Goal: Task Accomplishment & Management: Manage account settings

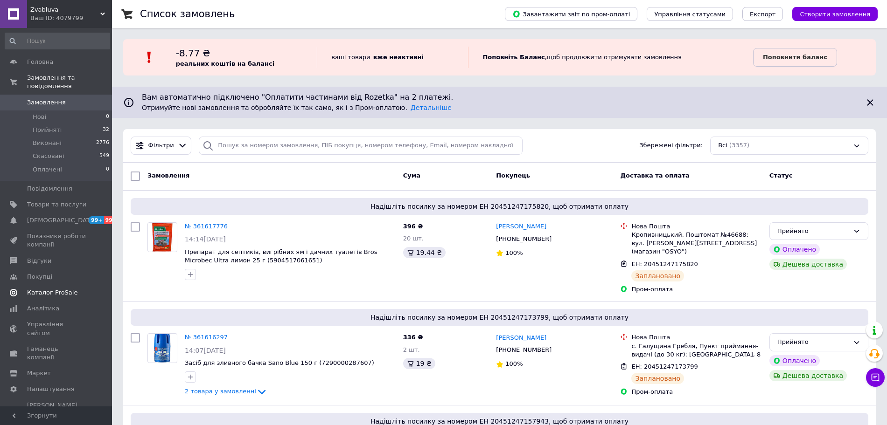
click at [65, 289] on span "Каталог ProSale" at bounding box center [52, 293] width 50 height 8
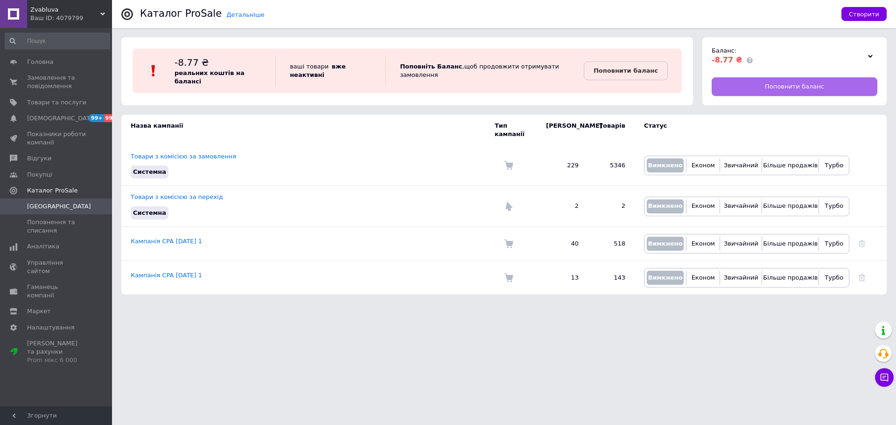
click at [830, 81] on link "Поповнити баланс" at bounding box center [794, 86] width 166 height 19
click at [44, 87] on span "Замовлення та повідомлення" at bounding box center [56, 82] width 59 height 17
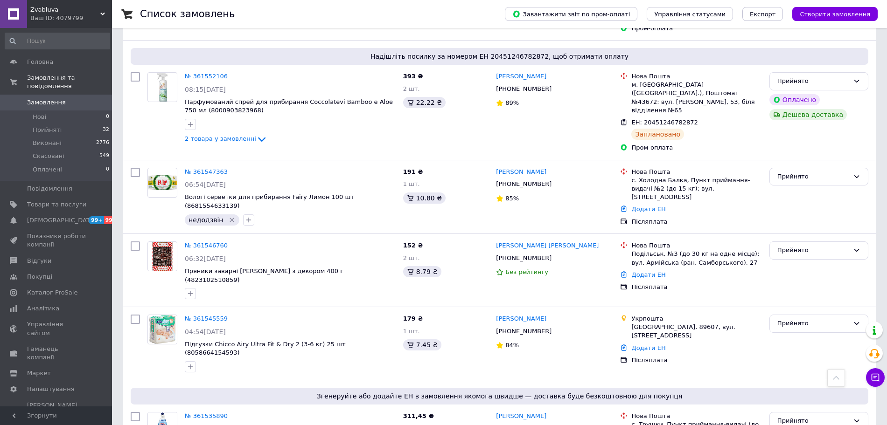
scroll to position [1579, 0]
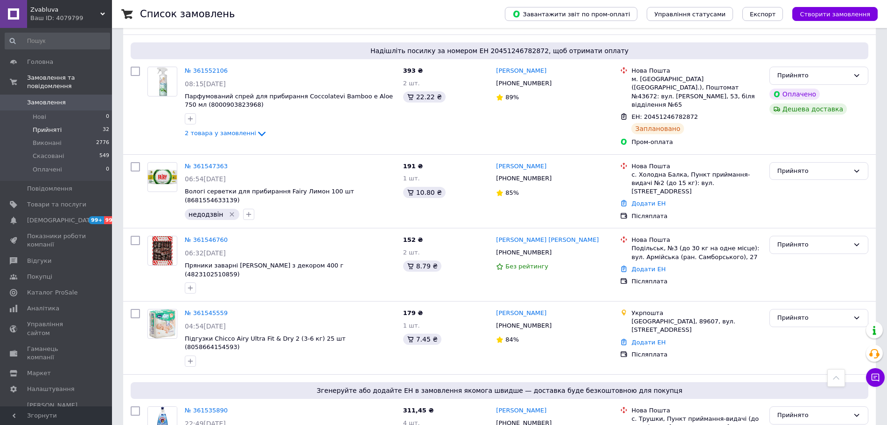
click at [74, 125] on li "Прийняті 32" at bounding box center [57, 130] width 115 height 13
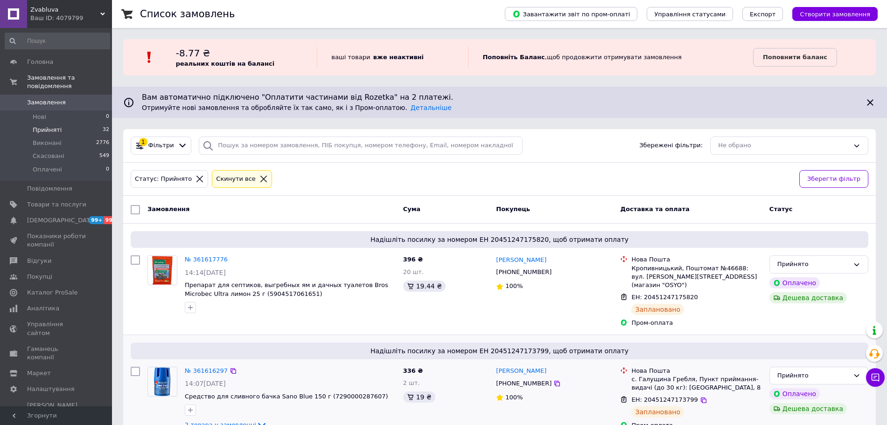
click at [559, 404] on div "Ольга Граб +380506567862 100%" at bounding box center [554, 398] width 124 height 71
drag, startPoint x: 285, startPoint y: 147, endPoint x: 267, endPoint y: 151, distance: 18.6
click at [285, 147] on input "search" at bounding box center [361, 146] width 324 height 18
click at [195, 179] on icon at bounding box center [199, 179] width 8 height 8
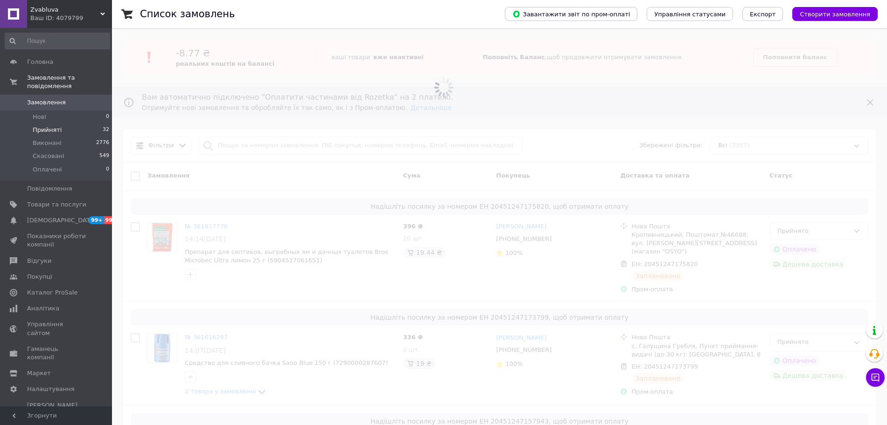
click at [235, 147] on span at bounding box center [443, 87] width 887 height 175
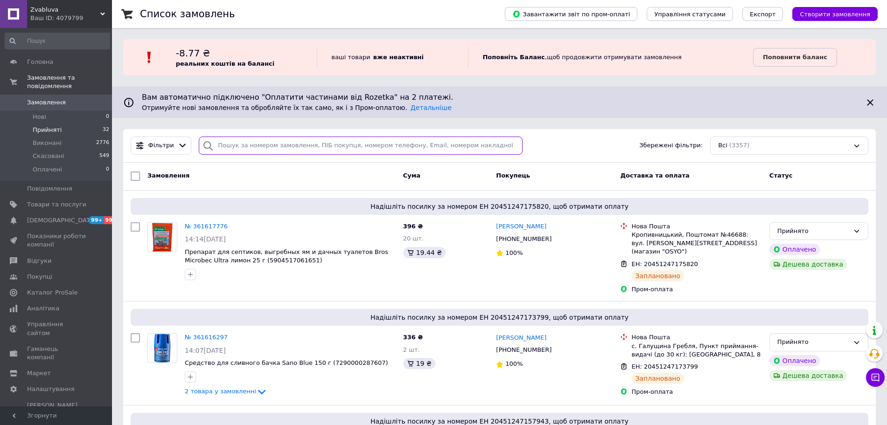
click at [235, 147] on input "search" at bounding box center [361, 146] width 324 height 18
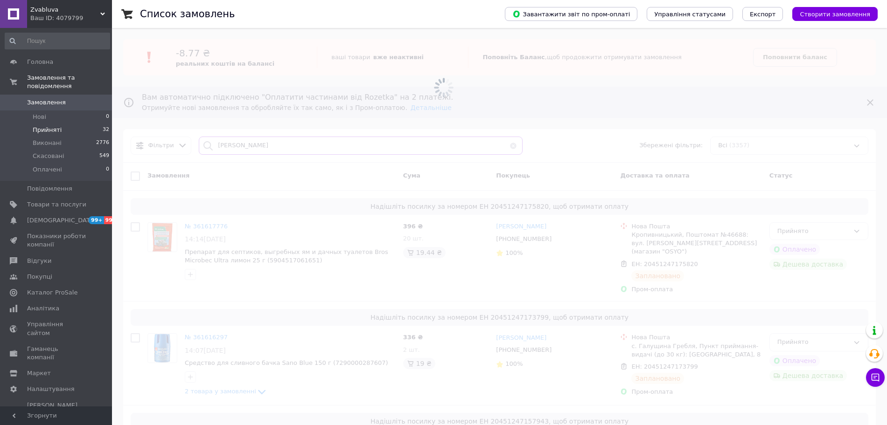
type input "воскобойникова"
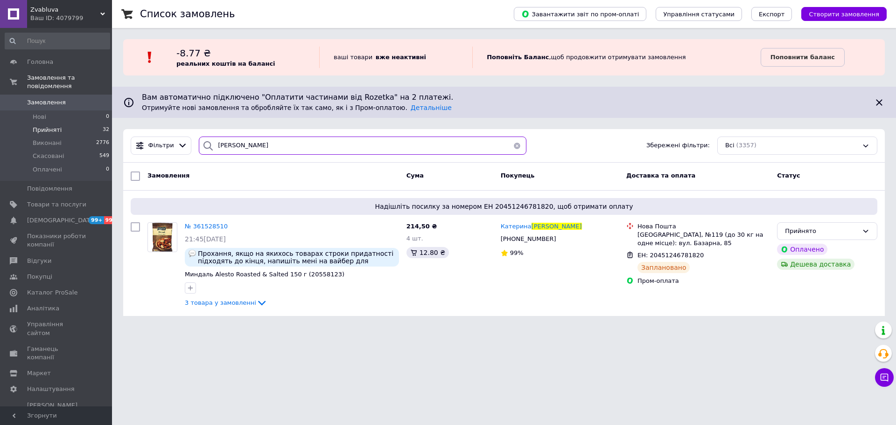
click at [235, 147] on input "воскобойникова" at bounding box center [363, 146] width 328 height 18
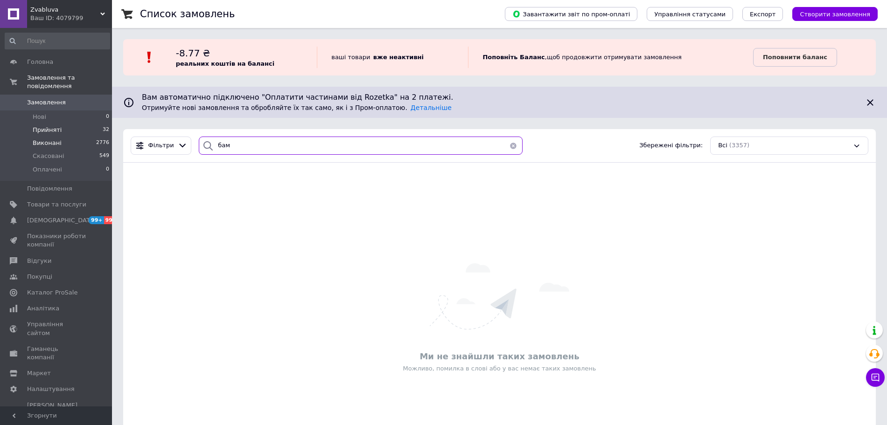
type input "бам"
click at [63, 137] on li "Виконані 2776" at bounding box center [57, 143] width 115 height 13
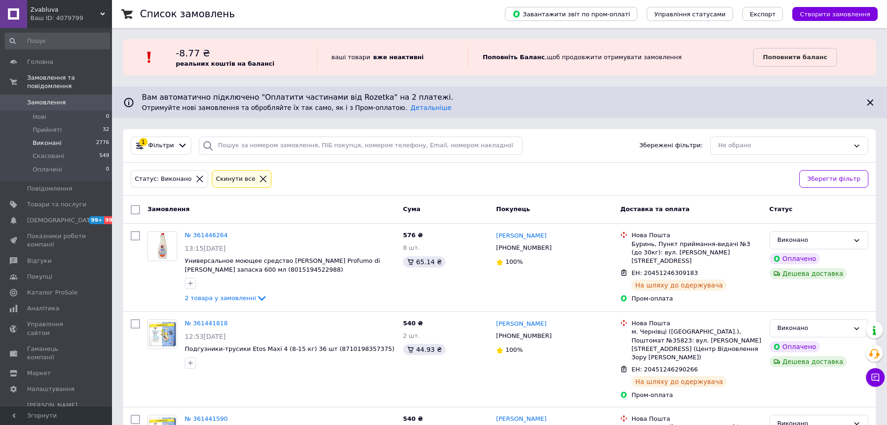
click at [195, 178] on div at bounding box center [200, 179] width 12 height 8
click at [195, 178] on icon at bounding box center [199, 179] width 8 height 8
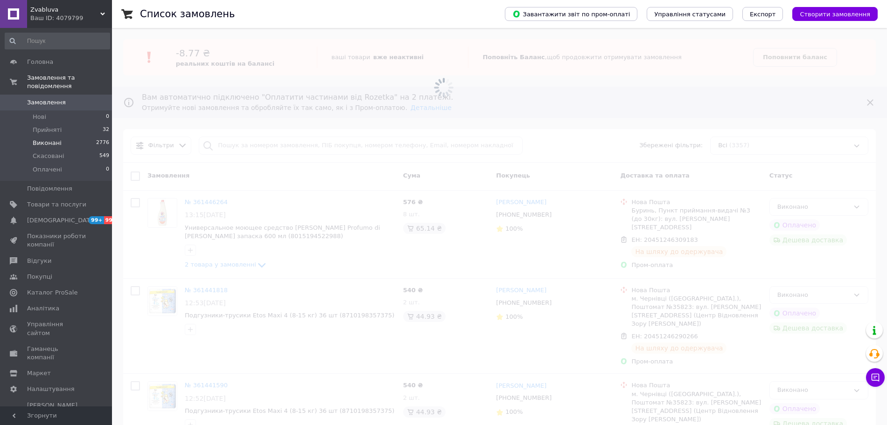
click at [248, 148] on span at bounding box center [443, 87] width 887 height 175
click at [247, 144] on span at bounding box center [443, 87] width 887 height 175
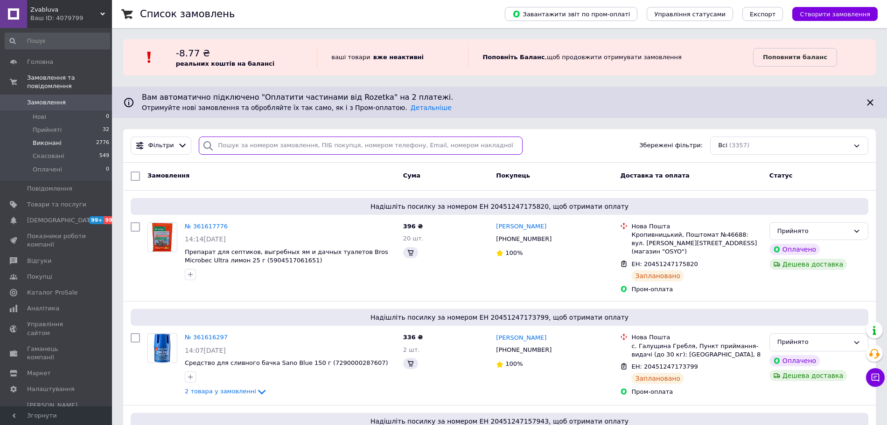
click at [241, 144] on input "search" at bounding box center [361, 146] width 324 height 18
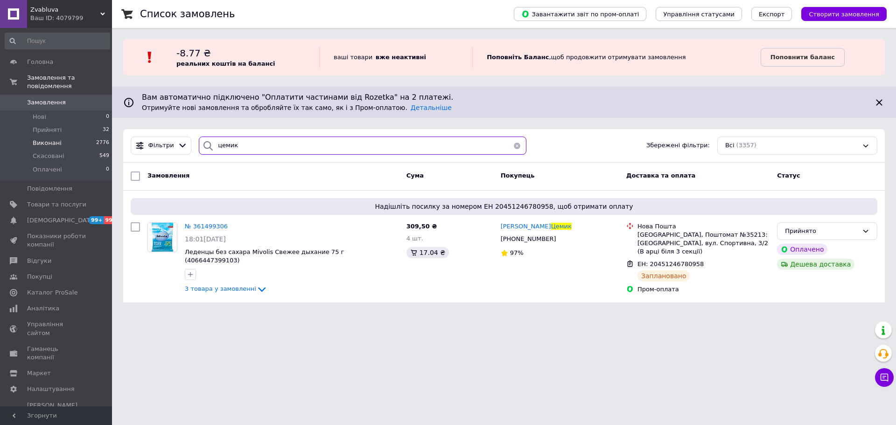
click at [241, 144] on input "цемик" at bounding box center [363, 146] width 328 height 18
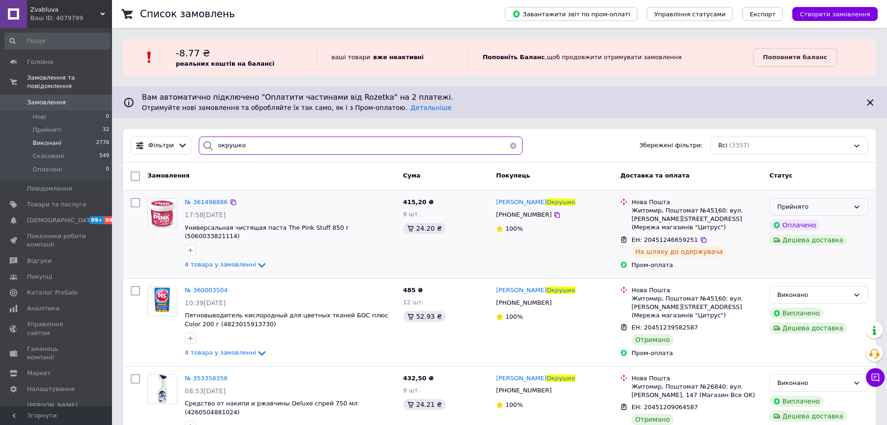
type input "окрушко"
drag, startPoint x: 836, startPoint y: 204, endPoint x: 841, endPoint y: 216, distance: 12.3
click at [836, 204] on div "Прийнято" at bounding box center [813, 207] width 72 height 10
click at [834, 230] on li "Виконано" at bounding box center [819, 226] width 98 height 17
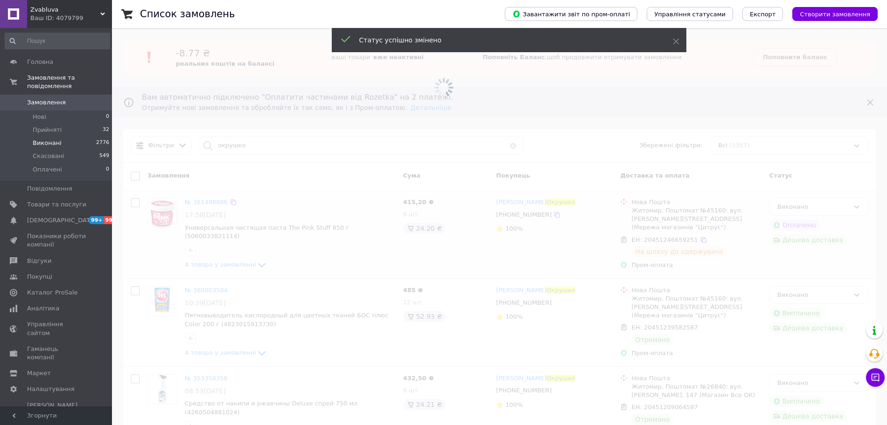
click at [262, 146] on span at bounding box center [443, 87] width 887 height 175
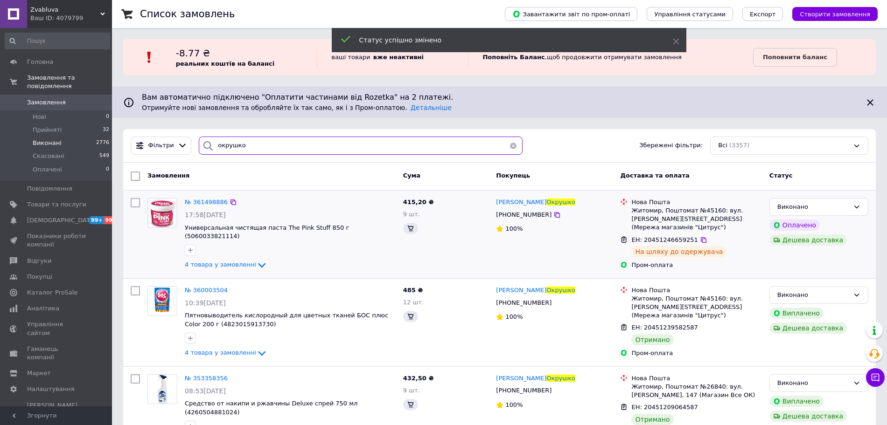
click at [261, 146] on input "окрушко" at bounding box center [361, 146] width 324 height 18
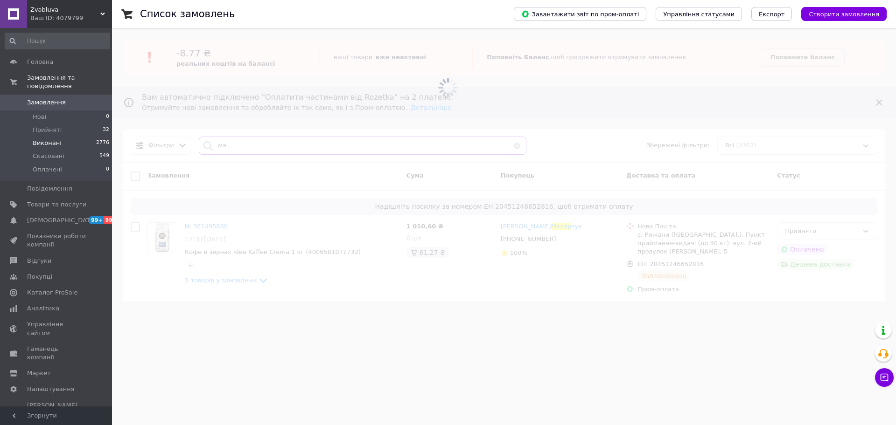
type input "м"
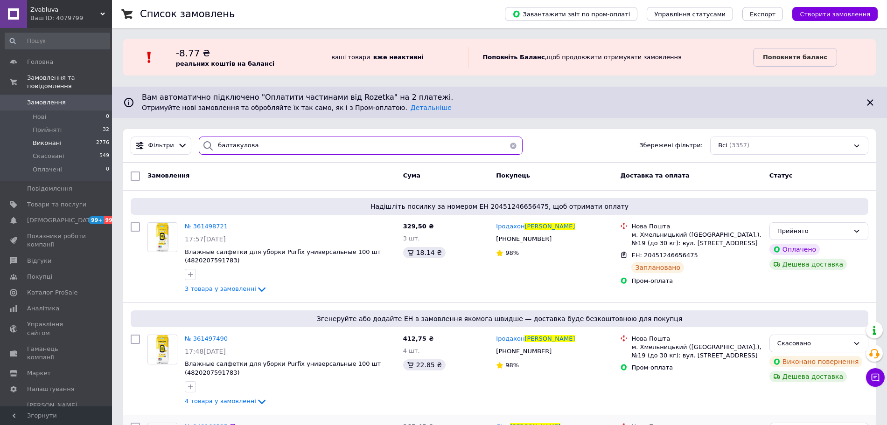
type input "балтакулова"
drag, startPoint x: 801, startPoint y: 167, endPoint x: 844, endPoint y: 205, distance: 57.5
click at [802, 167] on div "Замовлення Cума Покупець Доставка та оплата Статус" at bounding box center [499, 177] width 753 height 28
click at [87, 125] on li "Прийняті 32" at bounding box center [57, 130] width 115 height 13
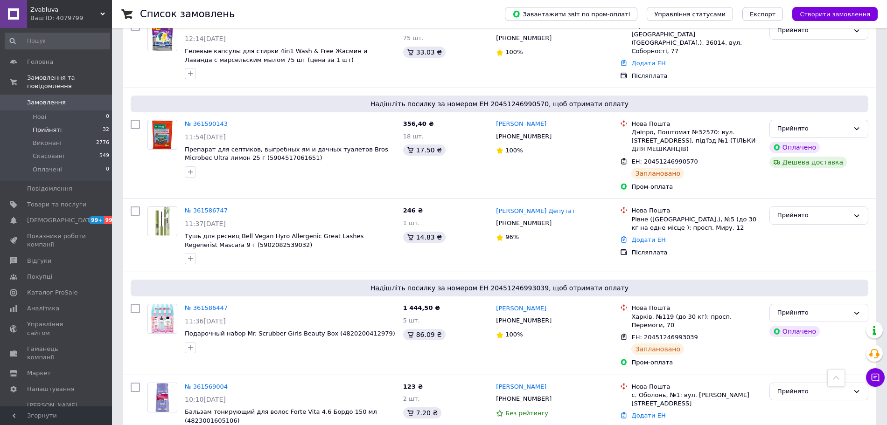
scroll to position [758, 0]
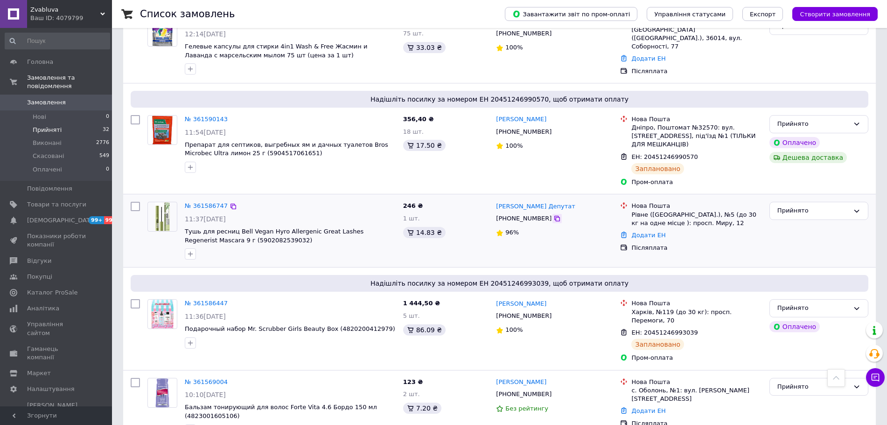
click at [553, 215] on icon at bounding box center [556, 218] width 7 height 7
click at [655, 232] on link "Додати ЕН" at bounding box center [648, 235] width 34 height 7
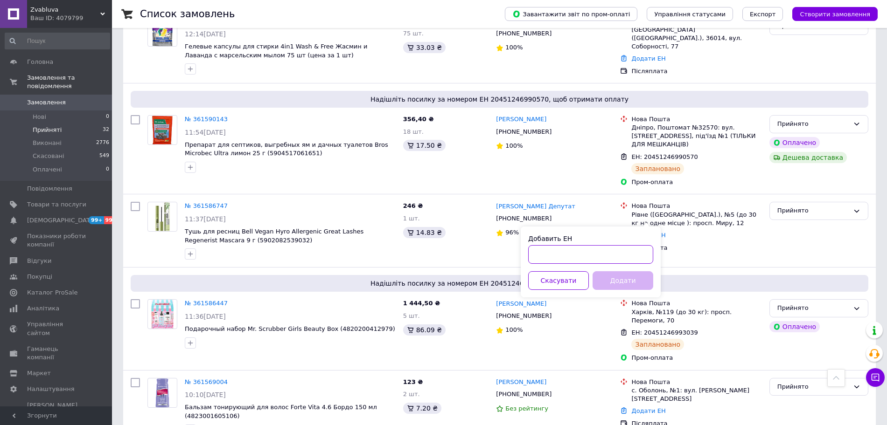
click at [565, 254] on input "Добавить ЕН" at bounding box center [590, 254] width 125 height 19
paste input "20451247136655"
type input "20451247136655"
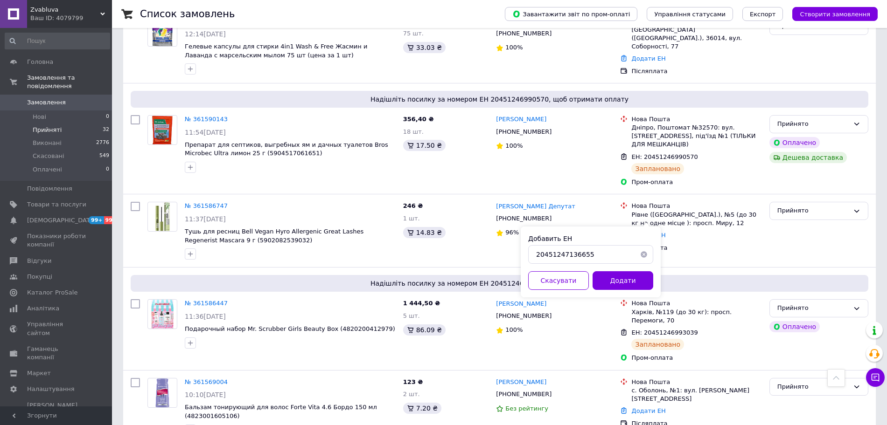
drag, startPoint x: 631, startPoint y: 276, endPoint x: 651, endPoint y: 273, distance: 19.8
click at [630, 276] on button "Додати" at bounding box center [623, 281] width 61 height 19
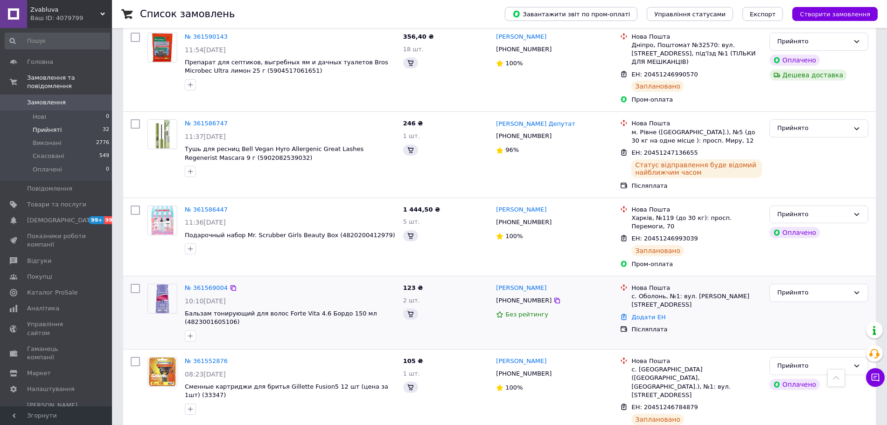
scroll to position [816, 0]
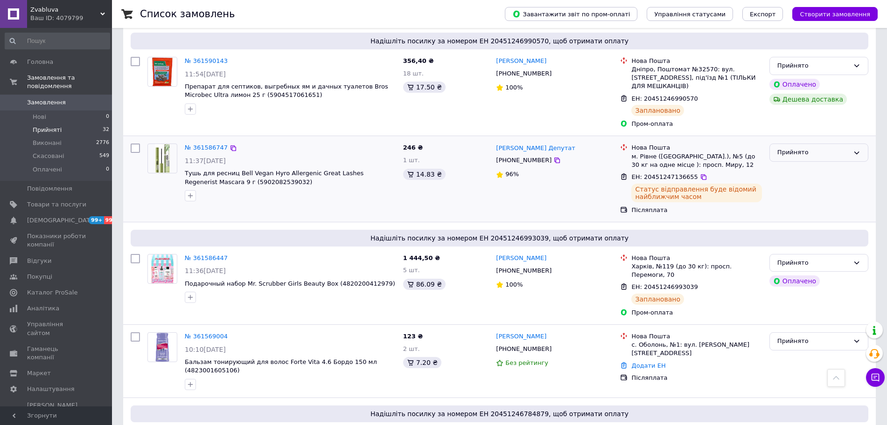
drag, startPoint x: 815, startPoint y: 138, endPoint x: 812, endPoint y: 143, distance: 5.4
click at [815, 148] on div "Прийнято" at bounding box center [813, 153] width 72 height 10
drag, startPoint x: 812, startPoint y: 143, endPoint x: 782, endPoint y: 159, distance: 34.0
click at [795, 164] on li "Виконано" at bounding box center [819, 172] width 98 height 17
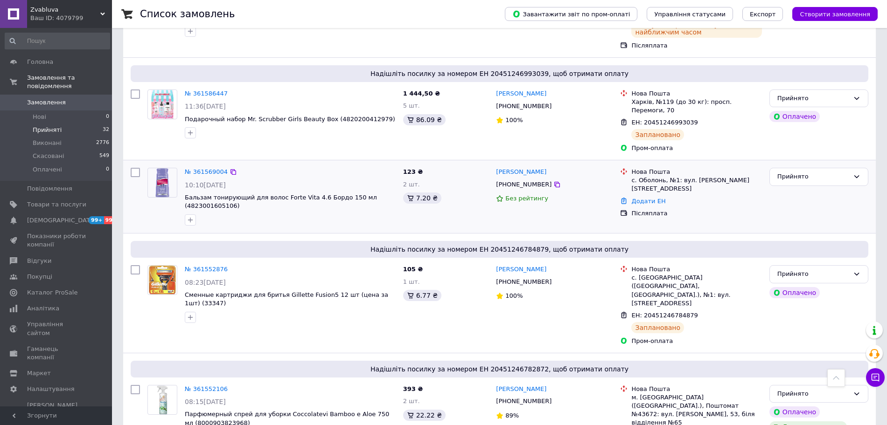
scroll to position [991, 0]
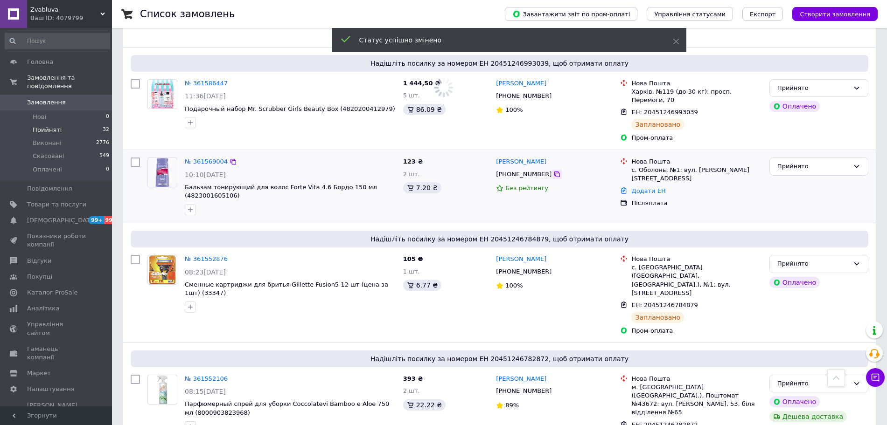
click at [554, 172] on icon at bounding box center [557, 175] width 6 height 6
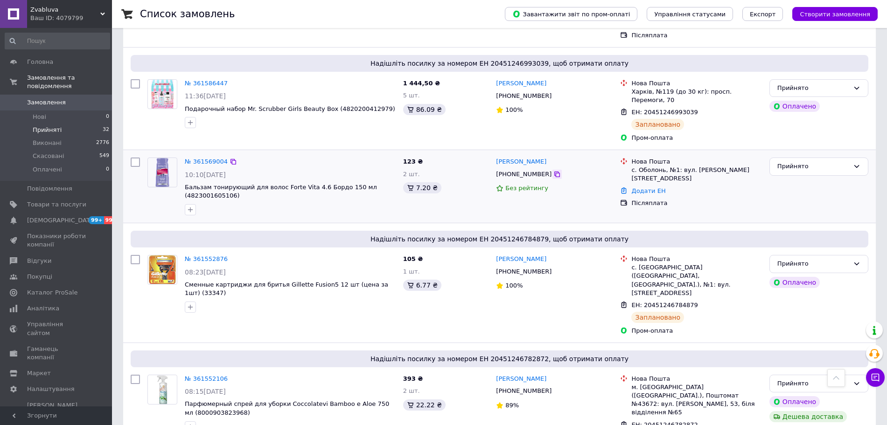
click at [553, 171] on icon at bounding box center [556, 174] width 7 height 7
click at [649, 188] on link "Додати ЕН" at bounding box center [648, 191] width 34 height 7
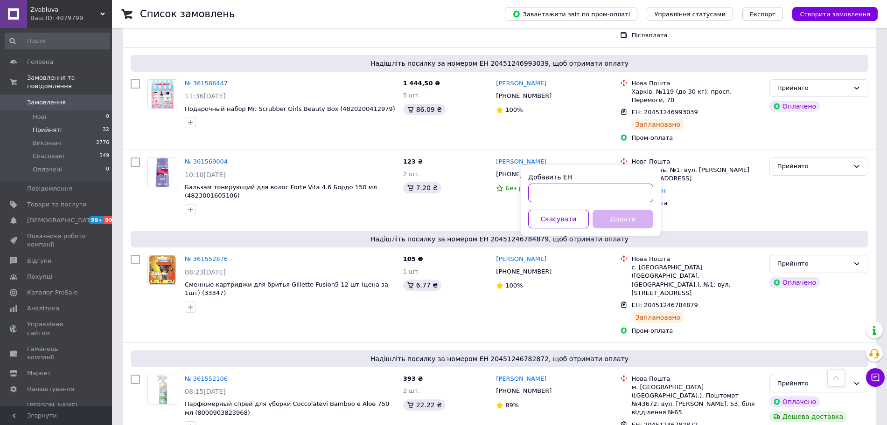
click at [581, 188] on input "Добавить ЕН" at bounding box center [590, 193] width 125 height 19
paste input "20451246973181"
type input "20451246973181"
click at [620, 215] on button "Додати" at bounding box center [623, 219] width 61 height 19
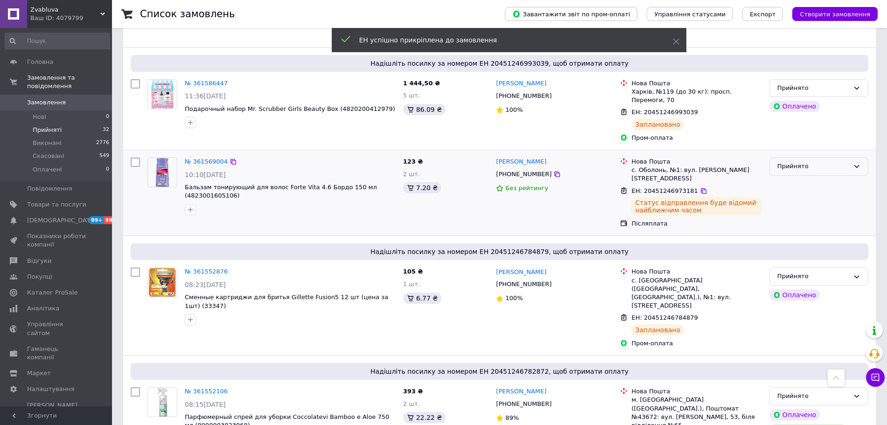
click at [806, 162] on div "Прийнято" at bounding box center [813, 167] width 72 height 10
drag, startPoint x: 801, startPoint y: 158, endPoint x: 791, endPoint y: 164, distance: 11.5
click at [801, 178] on li "Виконано" at bounding box center [819, 186] width 98 height 17
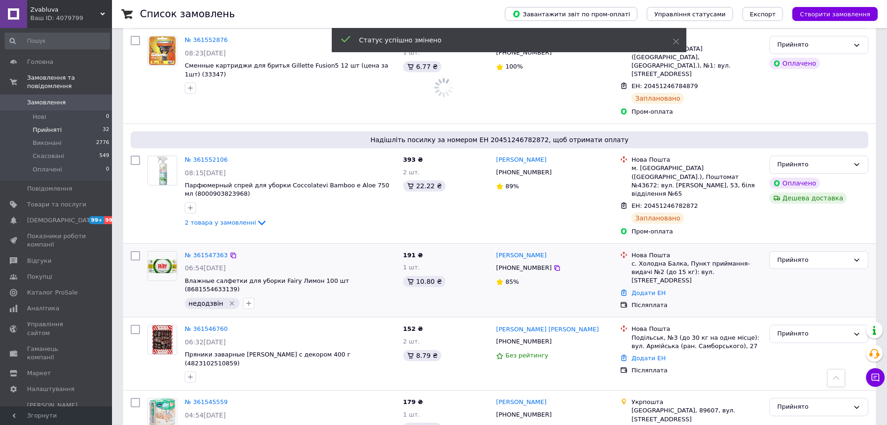
scroll to position [1225, 0]
click at [545, 246] on div "наталья Демиденко +380964755082 85%" at bounding box center [554, 279] width 124 height 66
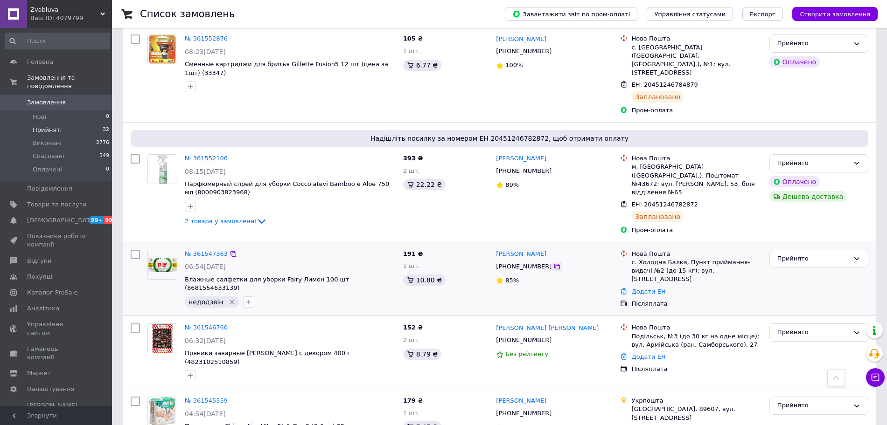
click at [554, 264] on icon at bounding box center [557, 267] width 6 height 6
click at [554, 338] on icon at bounding box center [557, 341] width 6 height 6
click at [644, 288] on link "Додати ЕН" at bounding box center [648, 291] width 34 height 7
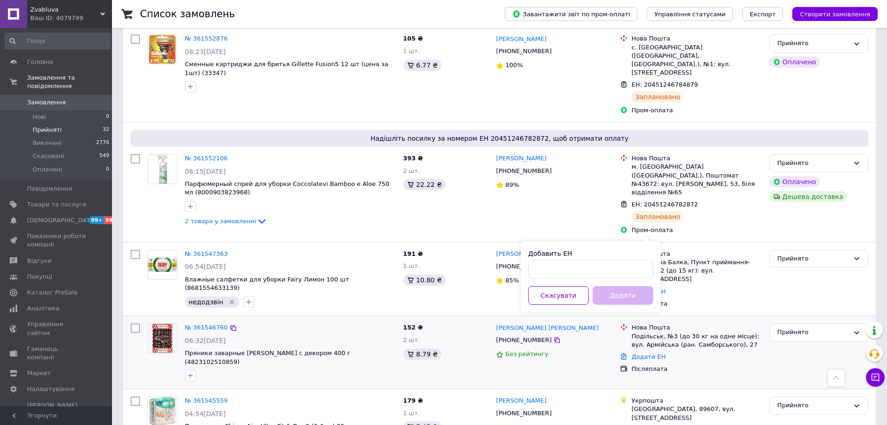
drag, startPoint x: 723, startPoint y: 294, endPoint x: 704, endPoint y: 303, distance: 20.2
click at [722, 351] on div "Додати ЕН" at bounding box center [696, 357] width 134 height 13
click at [644, 354] on link "Додати ЕН" at bounding box center [648, 357] width 34 height 7
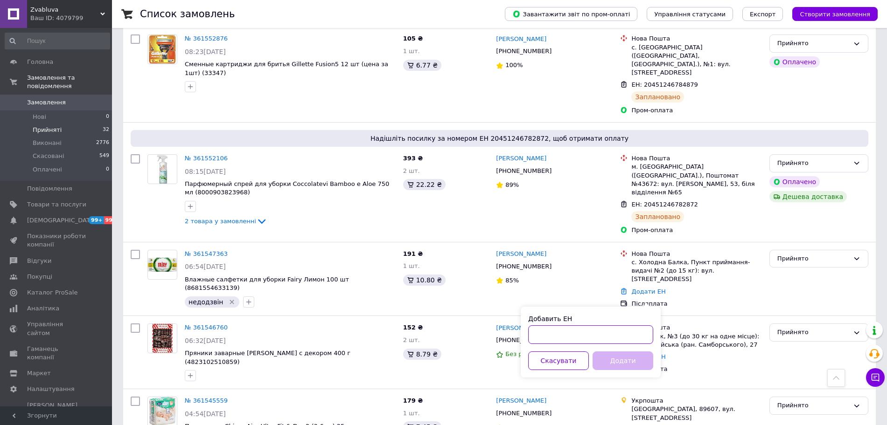
drag, startPoint x: 586, startPoint y: 337, endPoint x: 593, endPoint y: 337, distance: 6.1
click at [587, 337] on input "Добавить ЕН" at bounding box center [590, 335] width 125 height 19
paste input "20451246975716"
type input "20451246975716"
click at [619, 369] on button "Додати" at bounding box center [623, 361] width 61 height 19
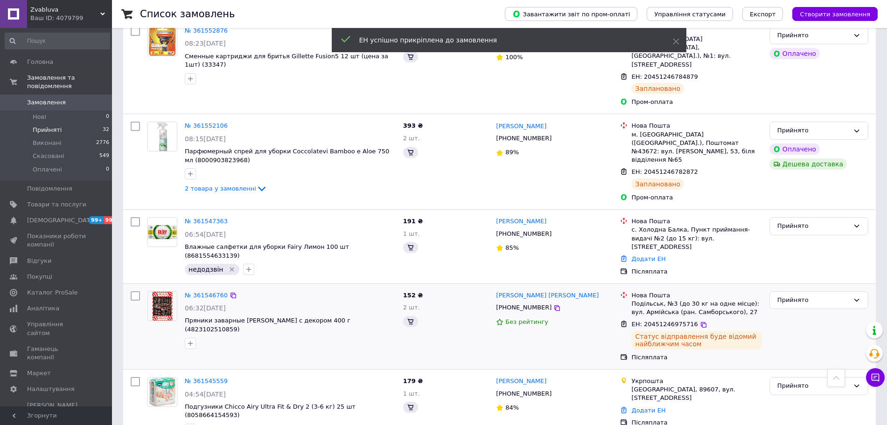
scroll to position [1061, 0]
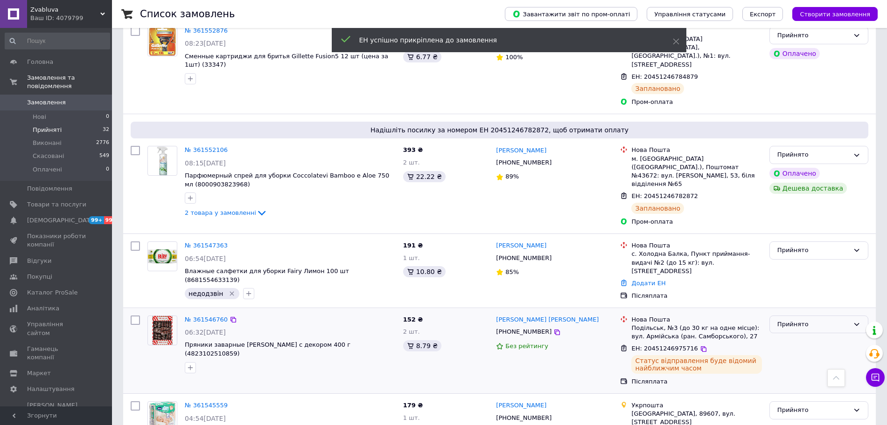
click at [799, 320] on div "Прийнято" at bounding box center [813, 325] width 72 height 10
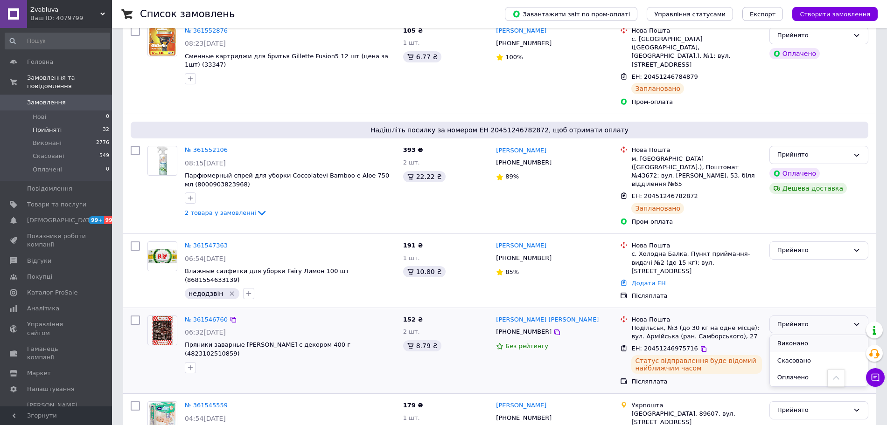
click at [796, 335] on li "Виконано" at bounding box center [819, 343] width 98 height 17
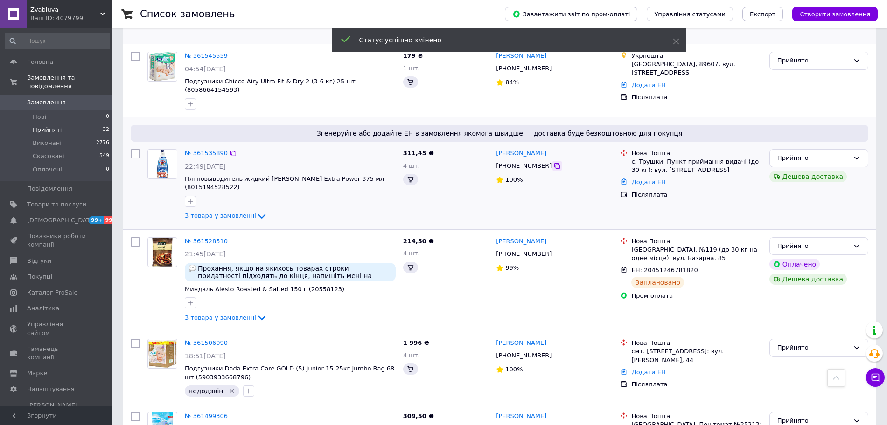
scroll to position [1411, 0]
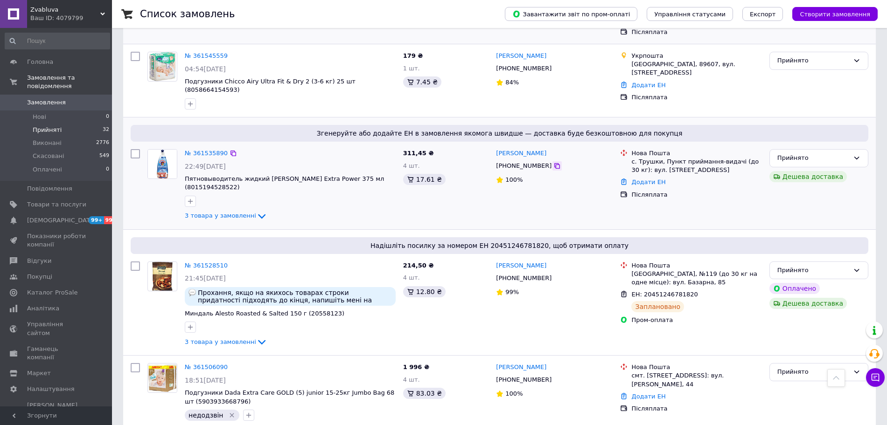
click at [553, 162] on icon at bounding box center [556, 165] width 7 height 7
drag, startPoint x: 637, startPoint y: 125, endPoint x: 642, endPoint y: 125, distance: 5.2
click at [639, 179] on link "Додати ЕН" at bounding box center [648, 182] width 34 height 7
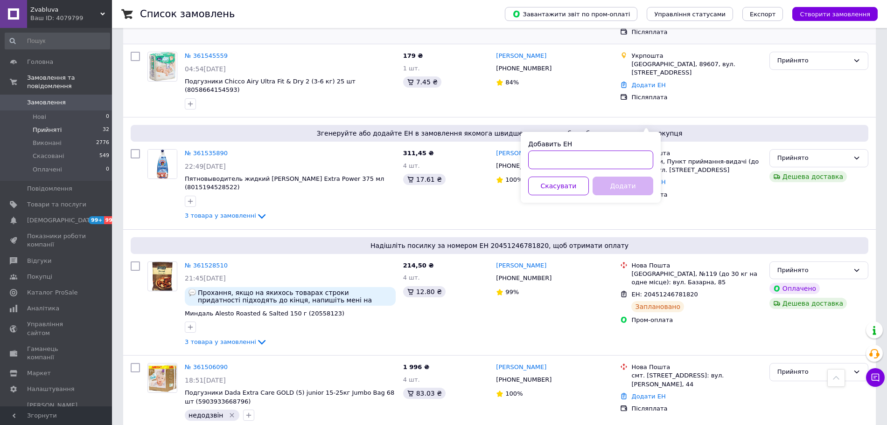
click at [581, 162] on input "Добавить ЕН" at bounding box center [590, 160] width 125 height 19
paste input "20451246960229"
type input "20451246960229"
click at [617, 184] on button "Додати" at bounding box center [623, 186] width 61 height 19
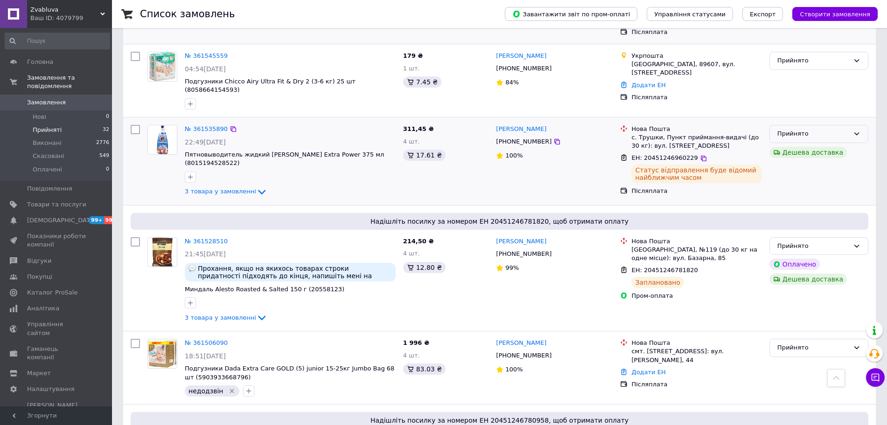
click at [853, 130] on icon at bounding box center [856, 133] width 7 height 7
click at [839, 145] on li "Виконано" at bounding box center [819, 153] width 98 height 17
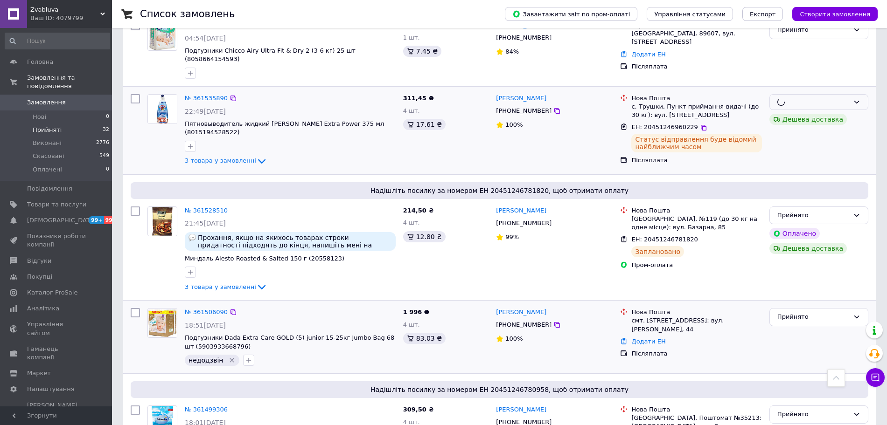
scroll to position [1527, 0]
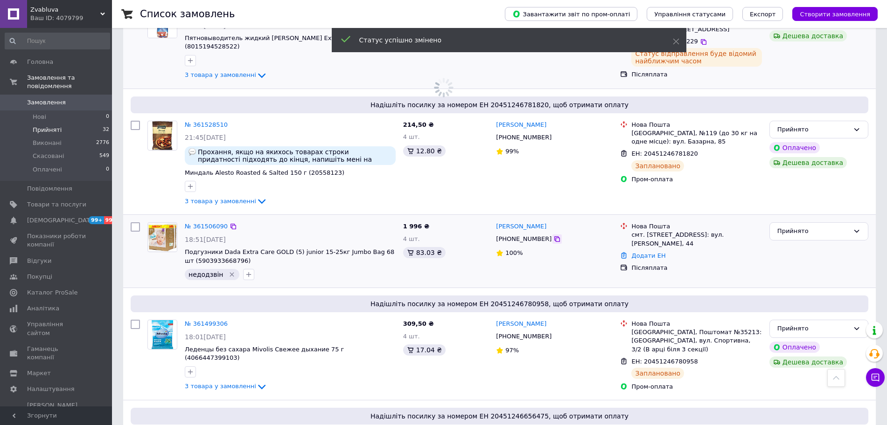
click at [553, 236] on icon at bounding box center [556, 239] width 7 height 7
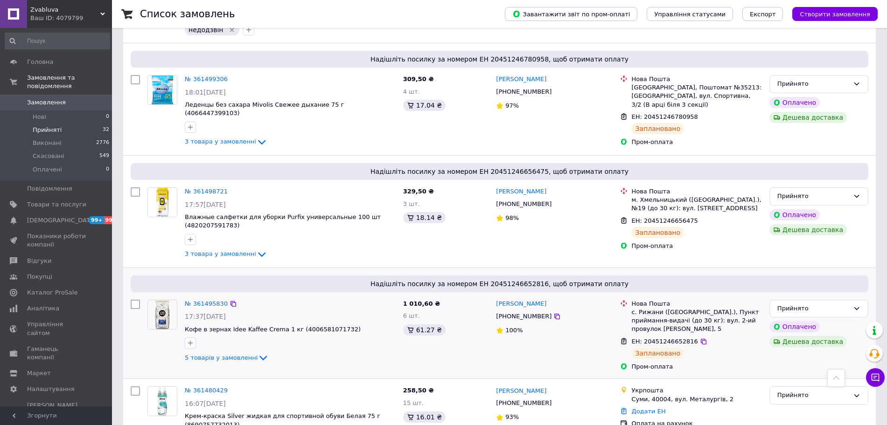
scroll to position [1784, 0]
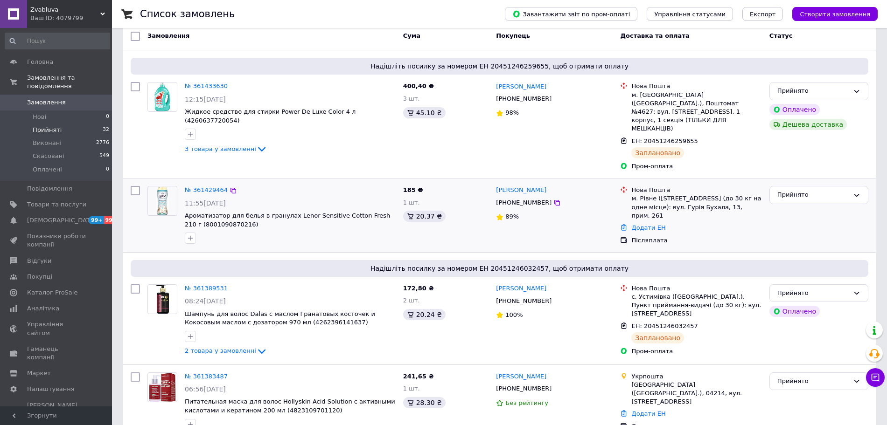
scroll to position [175, 0]
click at [553, 198] on icon at bounding box center [556, 201] width 7 height 7
click at [643, 223] on link "Додати ЕН" at bounding box center [648, 226] width 34 height 7
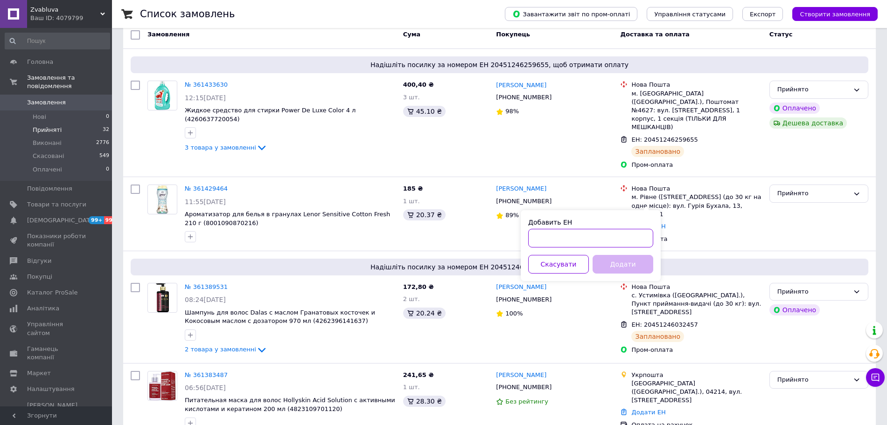
click at [584, 239] on input "Добавить ЕН" at bounding box center [590, 238] width 125 height 19
paste input "20451246361093"
type input "20451246361093"
click at [616, 263] on button "Додати" at bounding box center [623, 264] width 61 height 19
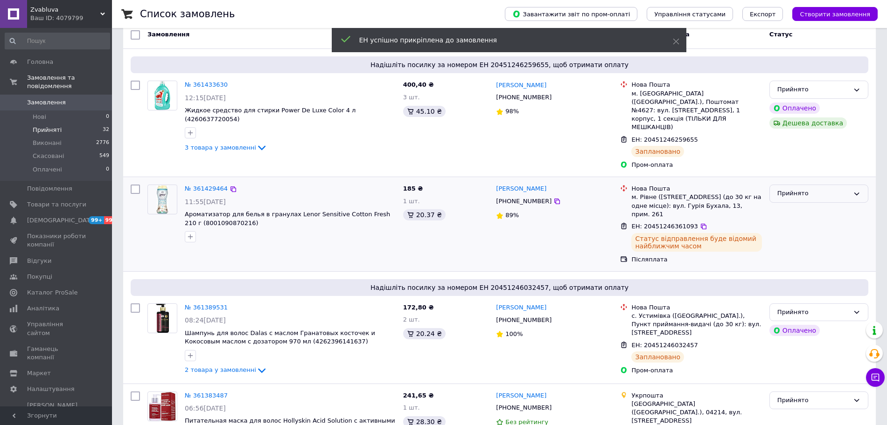
click at [794, 189] on div "Прийнято" at bounding box center [813, 194] width 72 height 10
click at [794, 205] on li "Виконано" at bounding box center [819, 213] width 98 height 17
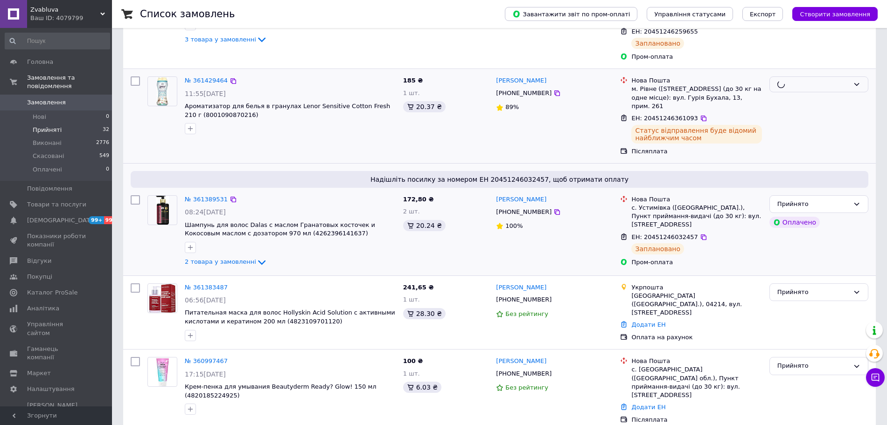
scroll to position [295, 0]
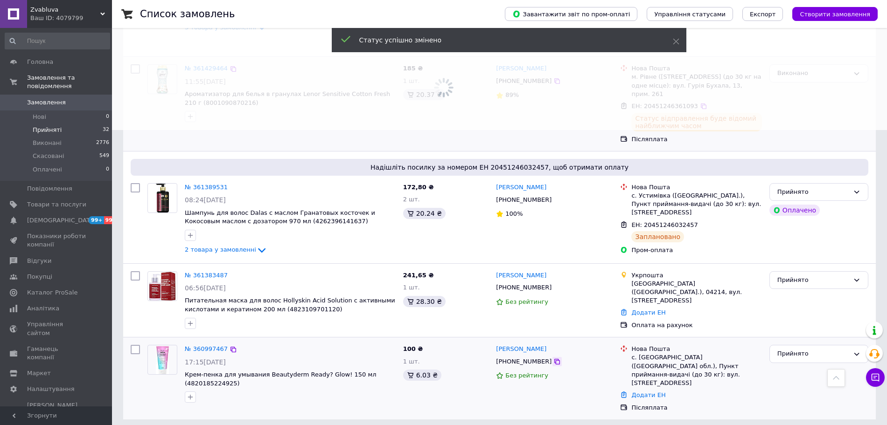
click at [553, 358] on icon at bounding box center [556, 361] width 7 height 7
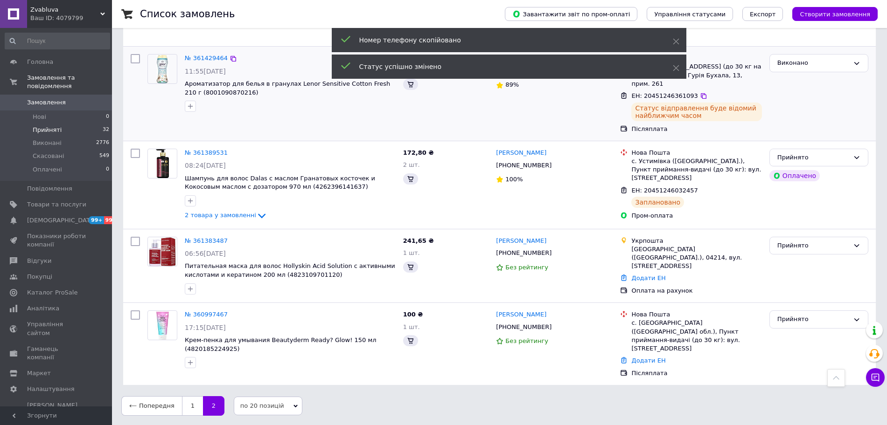
scroll to position [271, 0]
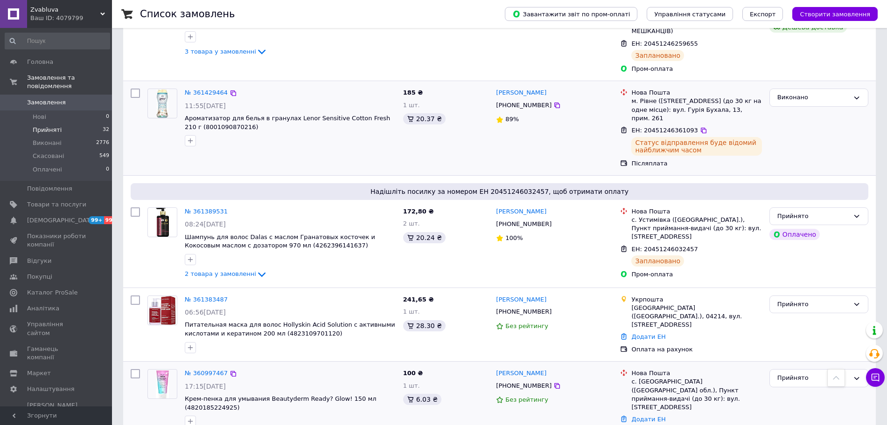
drag, startPoint x: 649, startPoint y: 381, endPoint x: 619, endPoint y: 383, distance: 30.4
click at [648, 416] on link "Додати ЕН" at bounding box center [648, 419] width 34 height 7
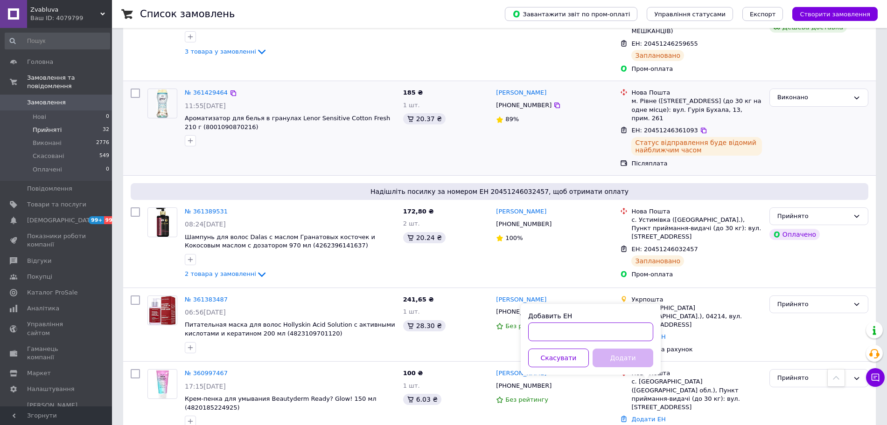
click at [549, 329] on input "Добавить ЕН" at bounding box center [590, 332] width 125 height 19
paste input "20451246864176"
type input "20451246864176"
click at [628, 358] on button "Додати" at bounding box center [623, 358] width 61 height 19
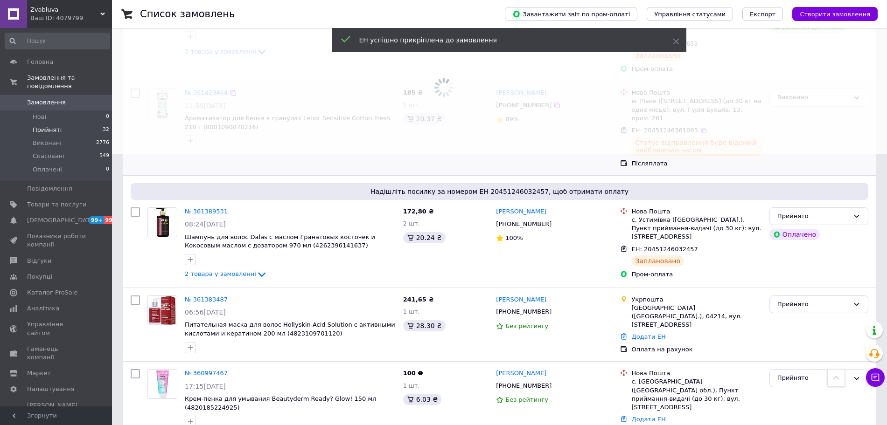
scroll to position [74, 0]
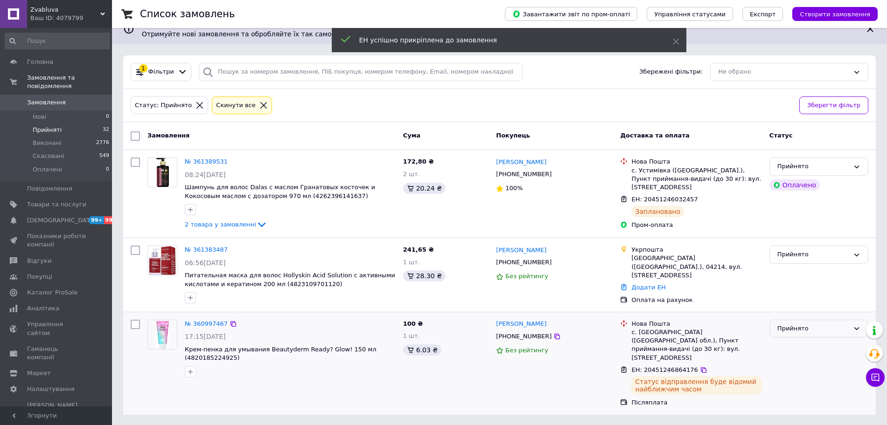
click at [816, 324] on div "Прийнято" at bounding box center [813, 329] width 72 height 10
click at [788, 346] on li "Виконано" at bounding box center [819, 348] width 98 height 17
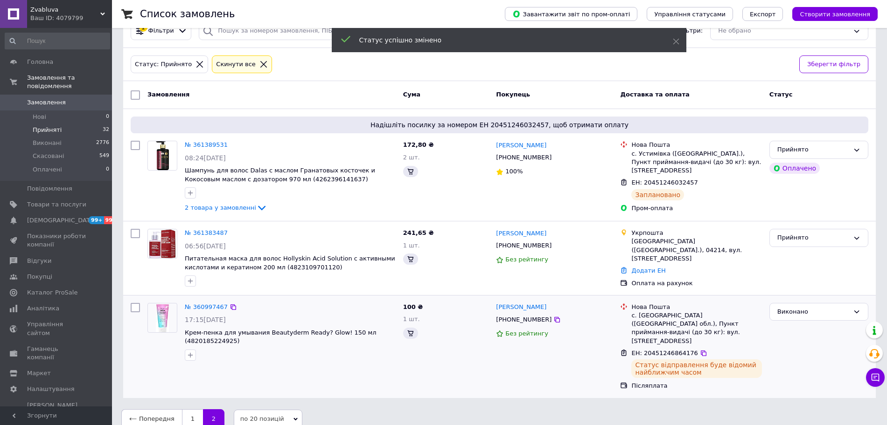
scroll to position [119, 0]
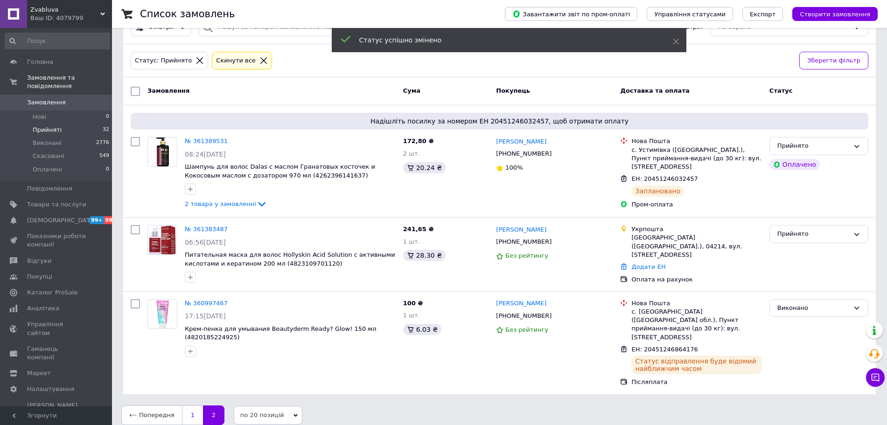
click at [197, 406] on link "1" at bounding box center [192, 416] width 21 height 20
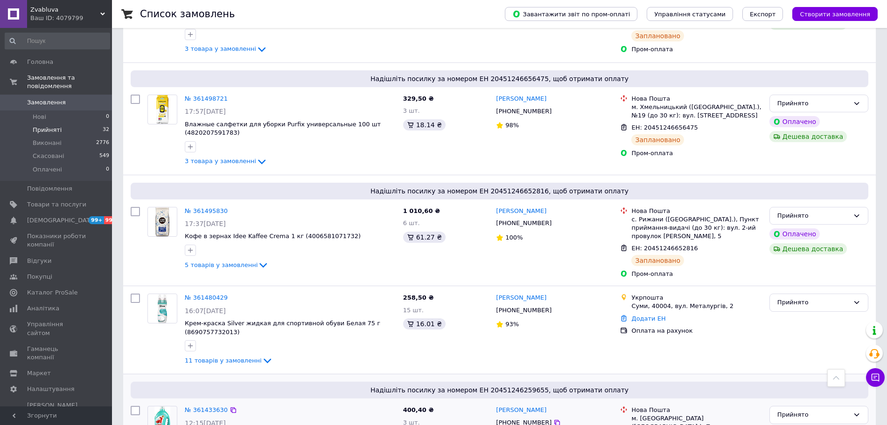
scroll to position [1835, 0]
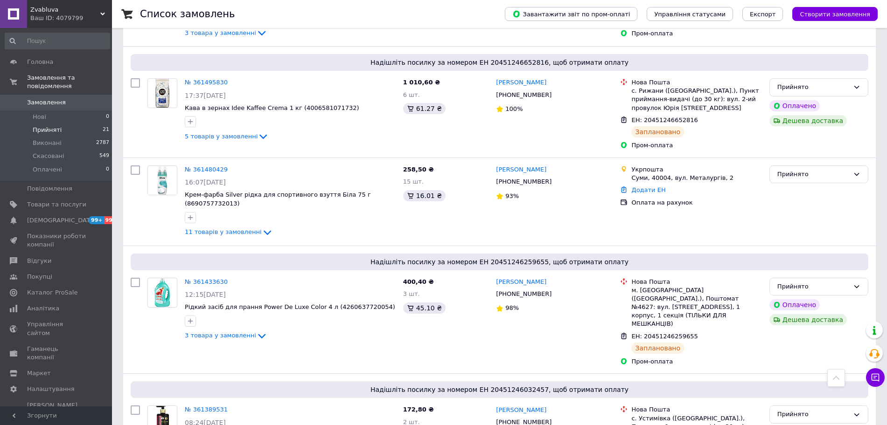
scroll to position [1767, 0]
